Goal: Information Seeking & Learning: Learn about a topic

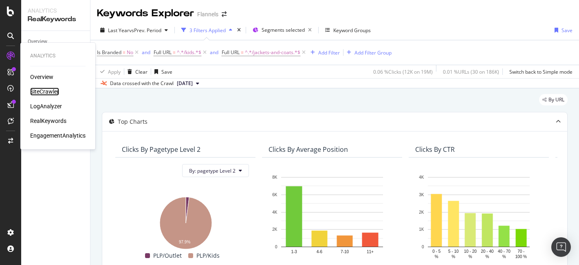
click at [43, 92] on div "SiteCrawler" at bounding box center [44, 92] width 29 height 8
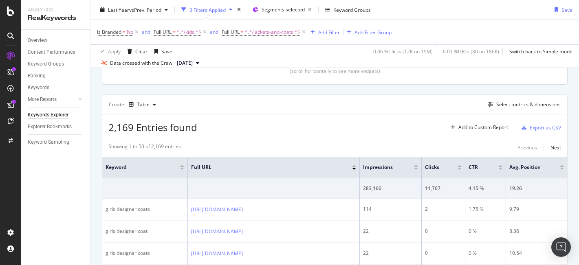
scroll to position [102, 0]
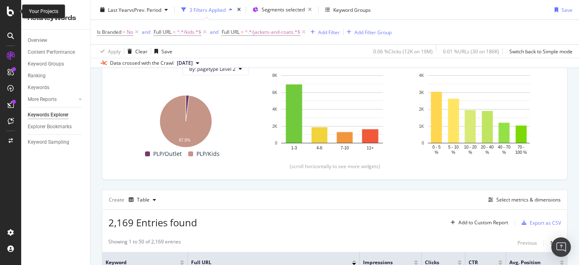
click at [9, 11] on icon at bounding box center [10, 12] width 7 height 10
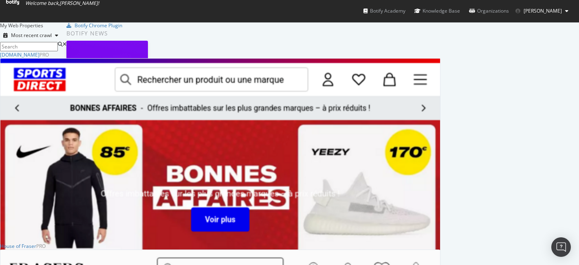
scroll to position [0, 0]
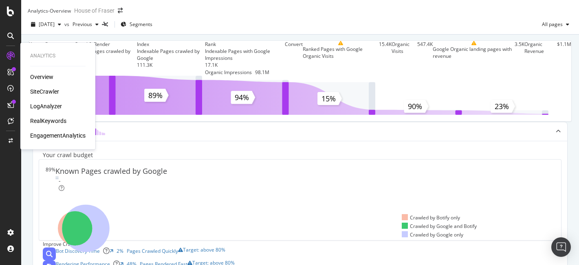
click at [47, 93] on div "SiteCrawler" at bounding box center [44, 92] width 29 height 8
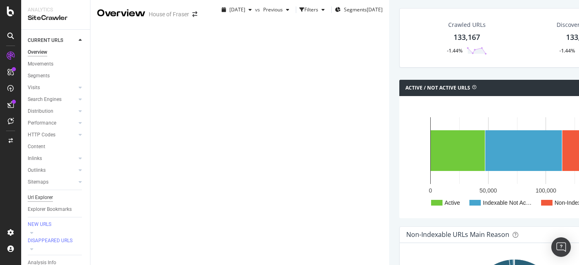
click at [32, 195] on div "Url Explorer" at bounding box center [40, 198] width 25 height 9
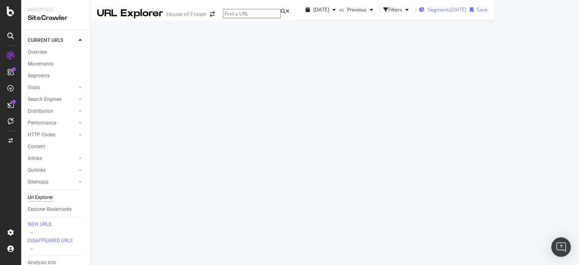
click at [428, 13] on span "Segments" at bounding box center [439, 9] width 23 height 7
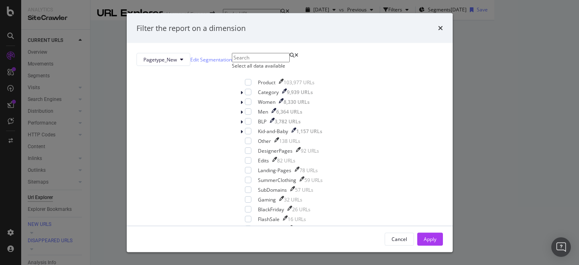
click at [234, 69] on div "Select all data available" at bounding box center [287, 65] width 110 height 7
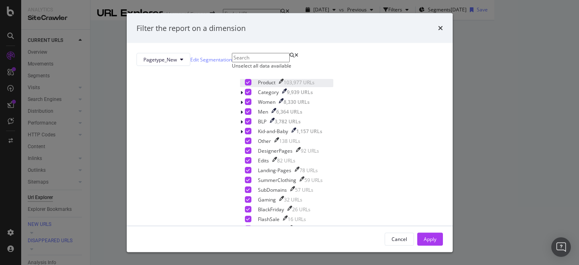
click at [240, 87] on div "Product 103,977 URLs" at bounding box center [286, 83] width 93 height 8
click at [417, 240] on button "Apply" at bounding box center [430, 239] width 26 height 13
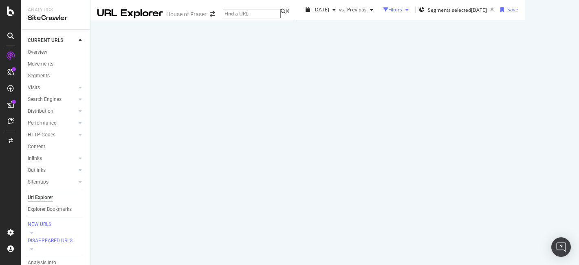
click at [388, 13] on div "Filters" at bounding box center [395, 9] width 14 height 7
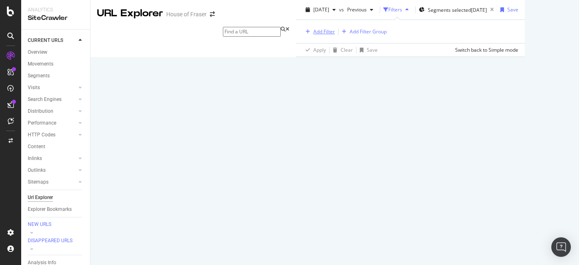
click at [313, 35] on div "Add Filter" at bounding box center [324, 31] width 22 height 7
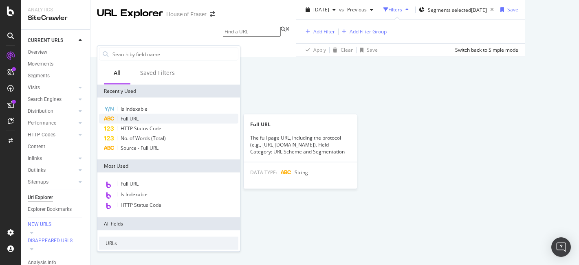
click at [124, 118] on span "Full URL" at bounding box center [130, 118] width 18 height 7
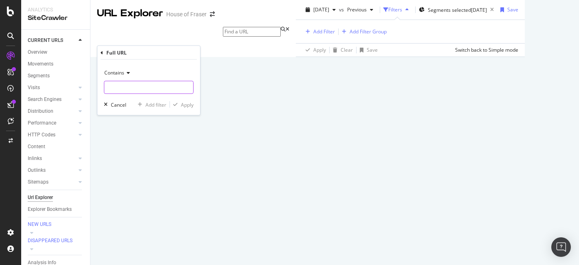
click at [132, 85] on input "text" at bounding box center [148, 87] width 89 height 13
type input "/kids-and-baby/clothing/trousers"
click at [186, 104] on div "Apply" at bounding box center [187, 104] width 13 height 7
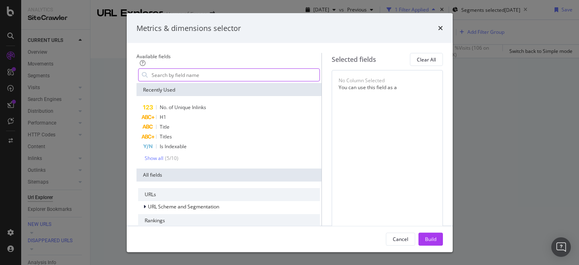
click at [171, 73] on input "modal" at bounding box center [235, 75] width 169 height 12
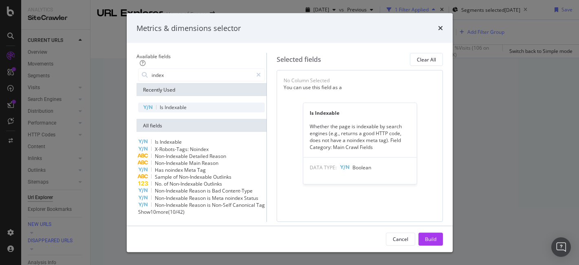
type input "index"
click at [165, 108] on span "Indexable" at bounding box center [176, 107] width 22 height 7
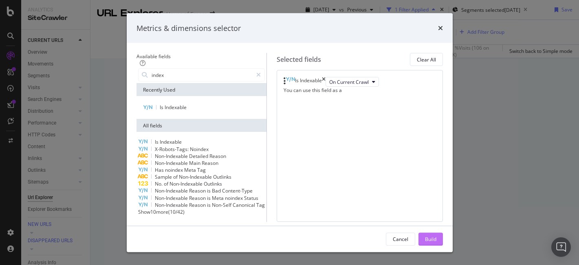
click at [436, 236] on div "Build" at bounding box center [430, 239] width 11 height 7
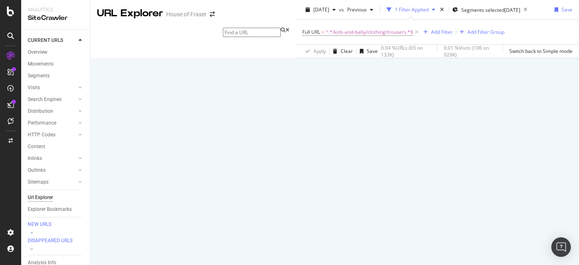
scroll to position [144, 0]
click at [326, 38] on span "^.*/kids-and-baby/clothing/trousers.*$" at bounding box center [370, 31] width 88 height 11
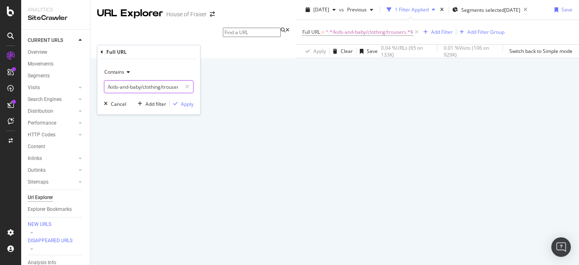
scroll to position [0, 4]
drag, startPoint x: 163, startPoint y: 88, endPoint x: 227, endPoint y: 88, distance: 63.6
click at [227, 88] on body "Analytics SiteCrawler CURRENT URLS Overview Movements Segments Visits Analysis …" at bounding box center [289, 132] width 579 height 265
type input "/kids-and-baby/clothing/underwear"
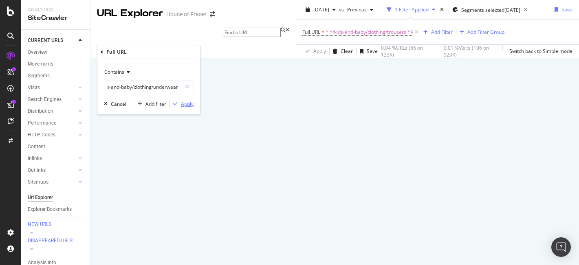
click at [177, 105] on icon "button" at bounding box center [175, 103] width 4 height 5
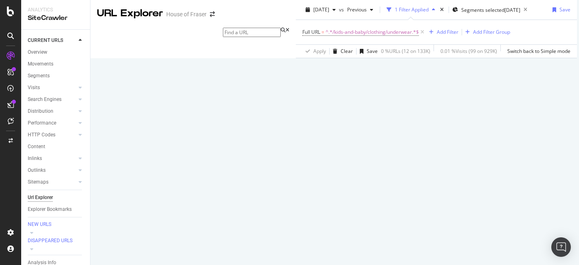
scroll to position [90, 0]
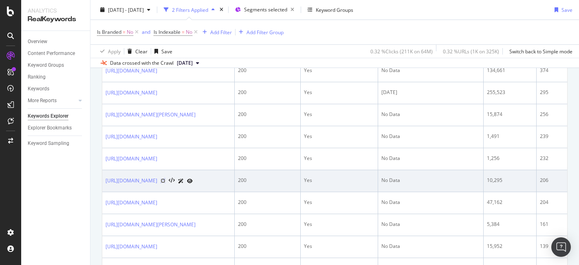
click at [165, 181] on icon at bounding box center [163, 180] width 5 height 5
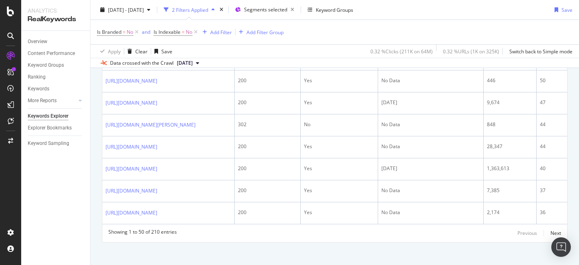
scroll to position [1294, 0]
